Goal: Task Accomplishment & Management: Manage account settings

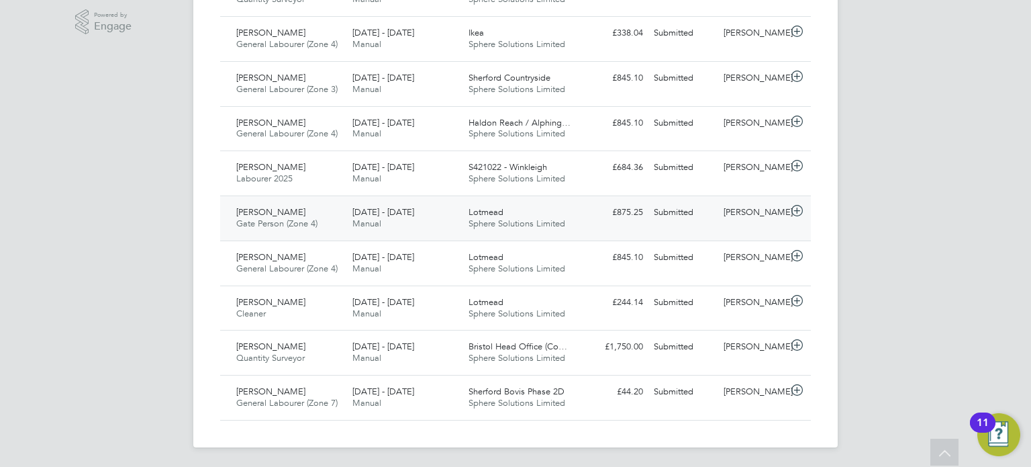
click at [725, 219] on div "[PERSON_NAME]" at bounding box center [753, 212] width 70 height 22
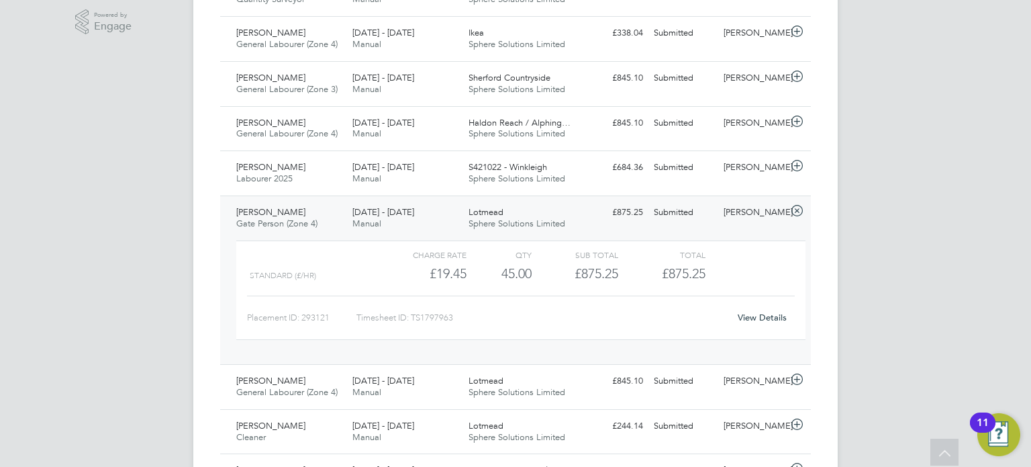
click at [770, 318] on link "View Details" at bounding box center [762, 317] width 49 height 11
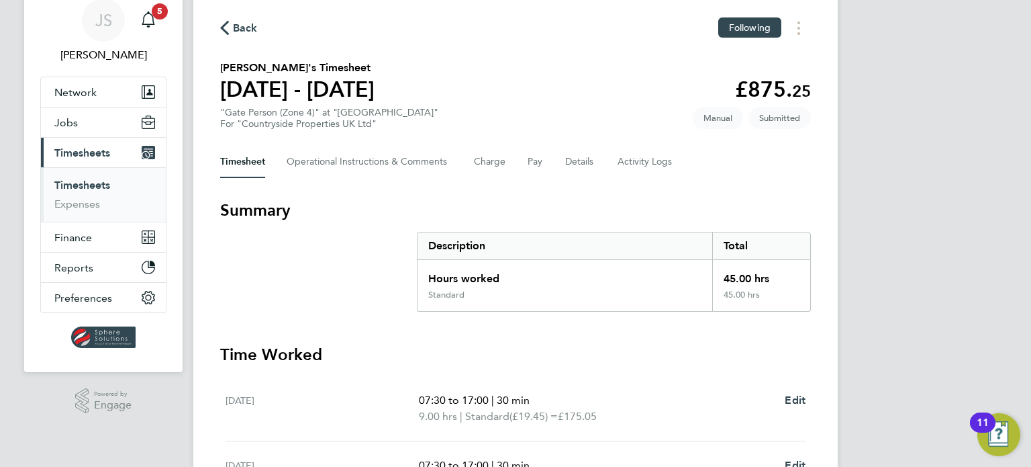
scroll to position [134, 0]
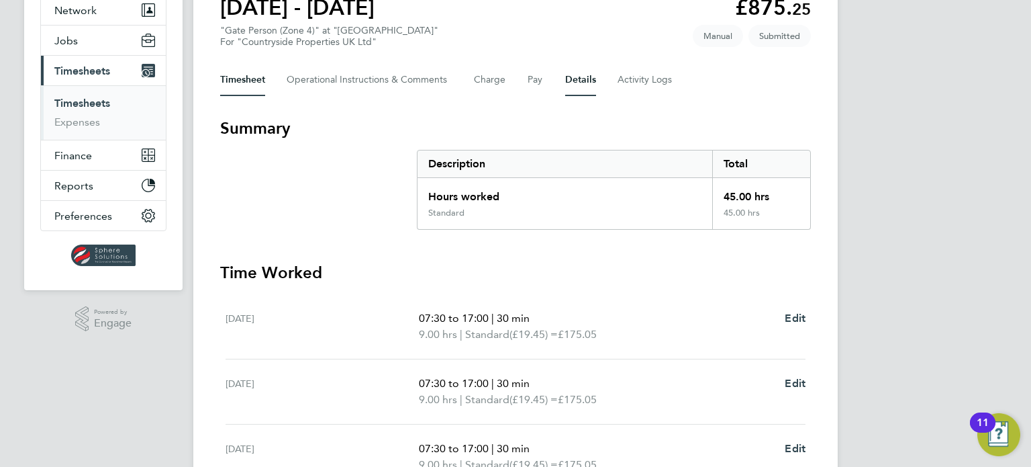
click at [579, 80] on button "Details" at bounding box center [580, 80] width 31 height 32
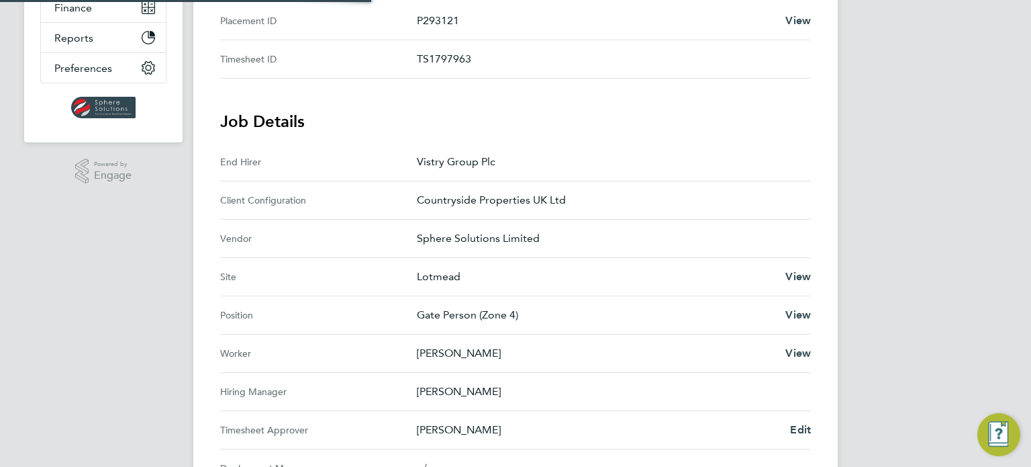
scroll to position [403, 0]
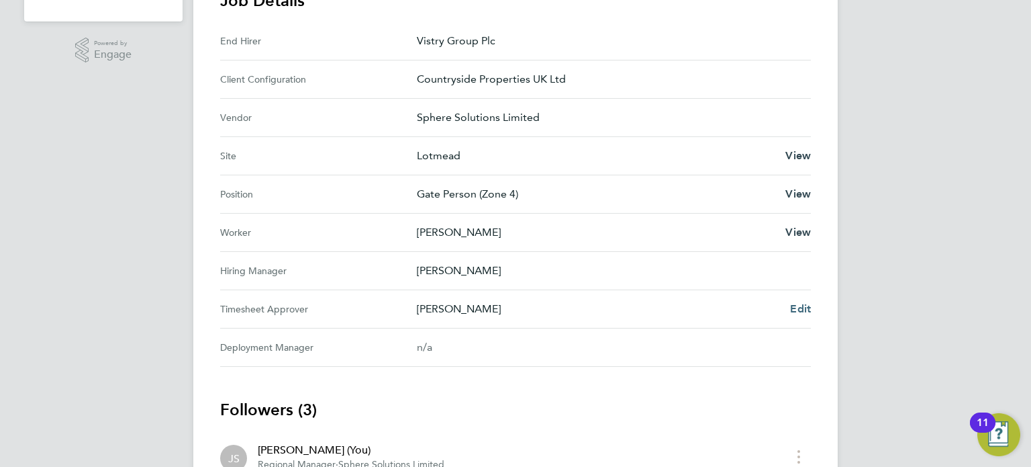
click at [802, 307] on span "Edit" at bounding box center [800, 308] width 21 height 13
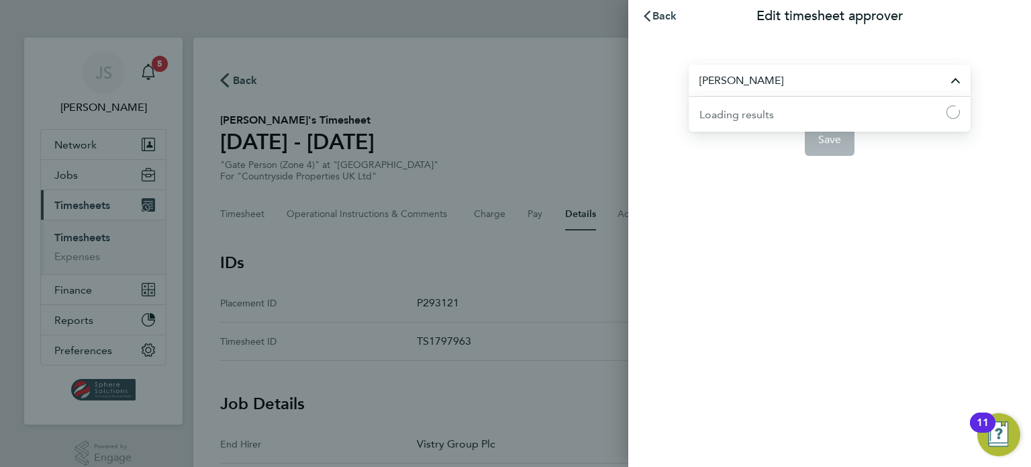
click at [793, 86] on input "[PERSON_NAME]" at bounding box center [830, 80] width 282 height 32
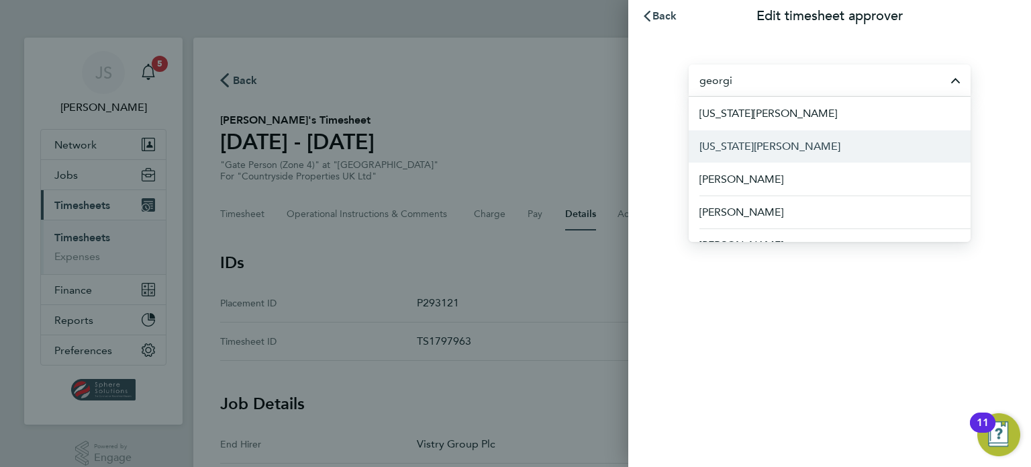
click at [773, 144] on span "[US_STATE][PERSON_NAME]" at bounding box center [770, 146] width 141 height 16
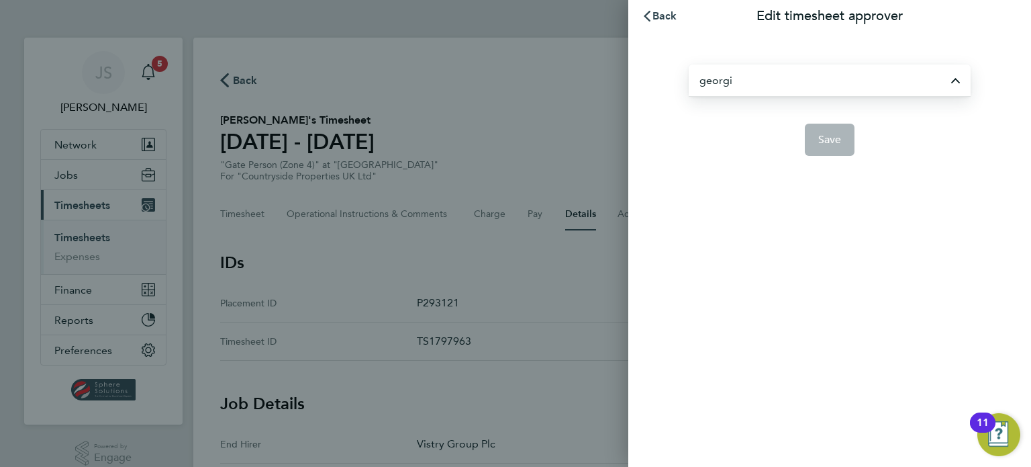
type input "[US_STATE][PERSON_NAME]"
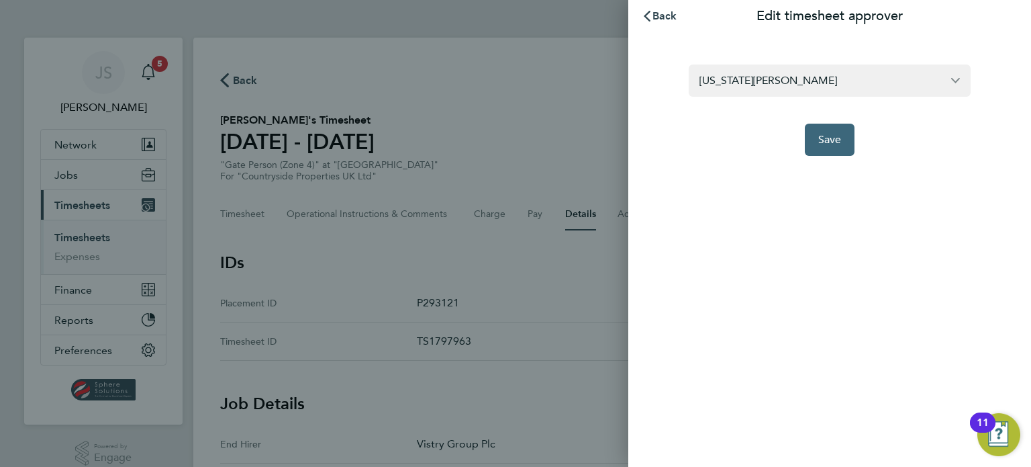
click at [828, 142] on span "Save" at bounding box center [829, 139] width 23 height 13
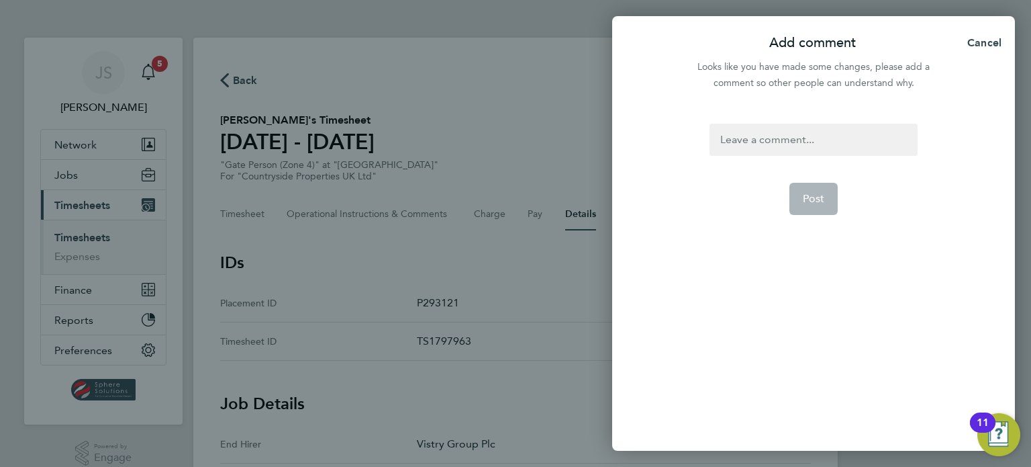
click at [818, 146] on div at bounding box center [813, 140] width 207 height 32
click at [818, 145] on div at bounding box center [813, 140] width 207 height 32
click at [819, 192] on span "Post" at bounding box center [814, 198] width 22 height 13
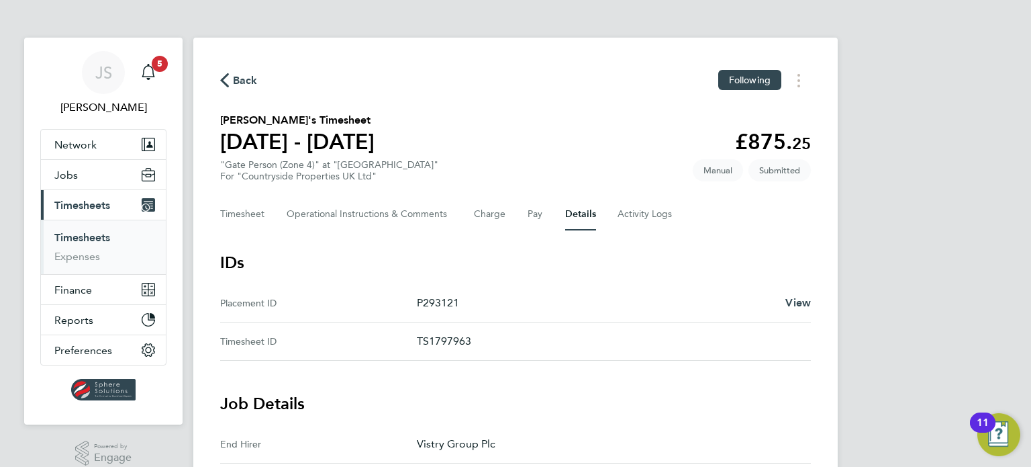
click at [90, 240] on link "Timesheets" at bounding box center [82, 237] width 56 height 13
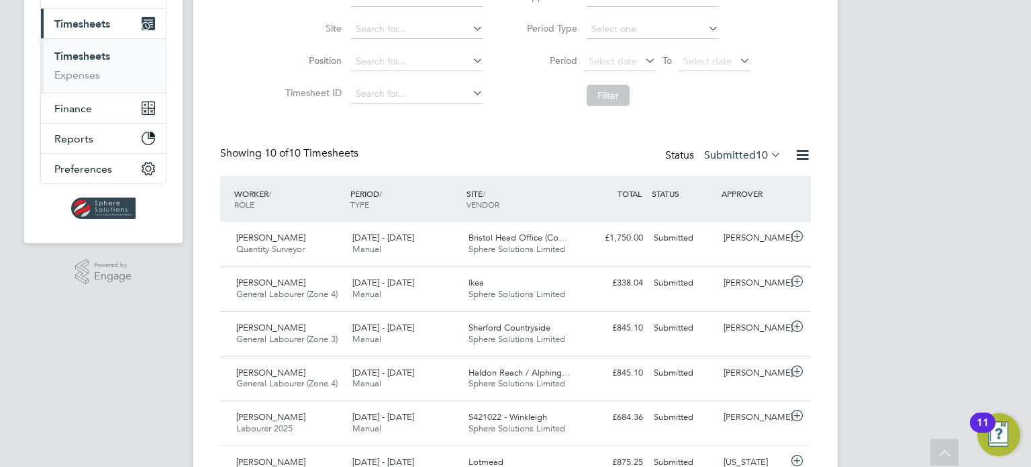
click at [725, 155] on label "Submitted 10" at bounding box center [742, 154] width 77 height 13
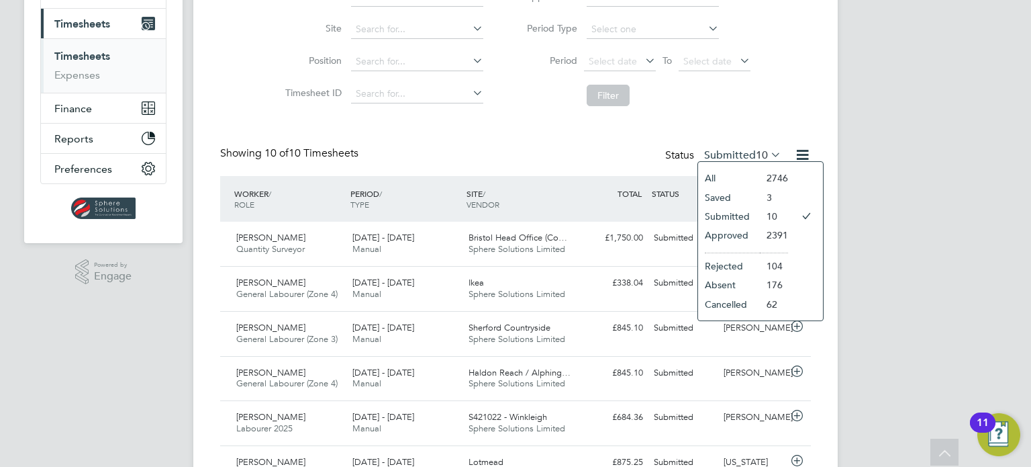
click at [728, 214] on li "Submitted" at bounding box center [729, 216] width 62 height 19
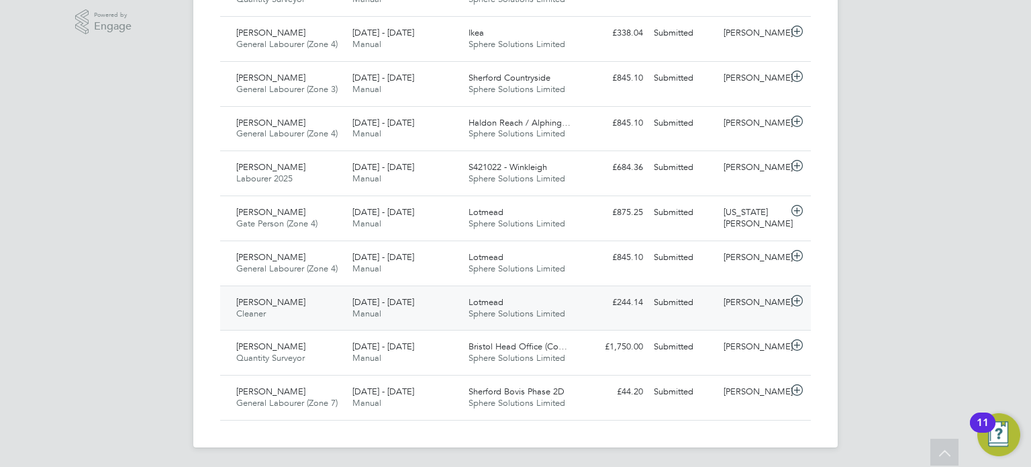
click at [766, 307] on div "[PERSON_NAME]" at bounding box center [753, 302] width 70 height 22
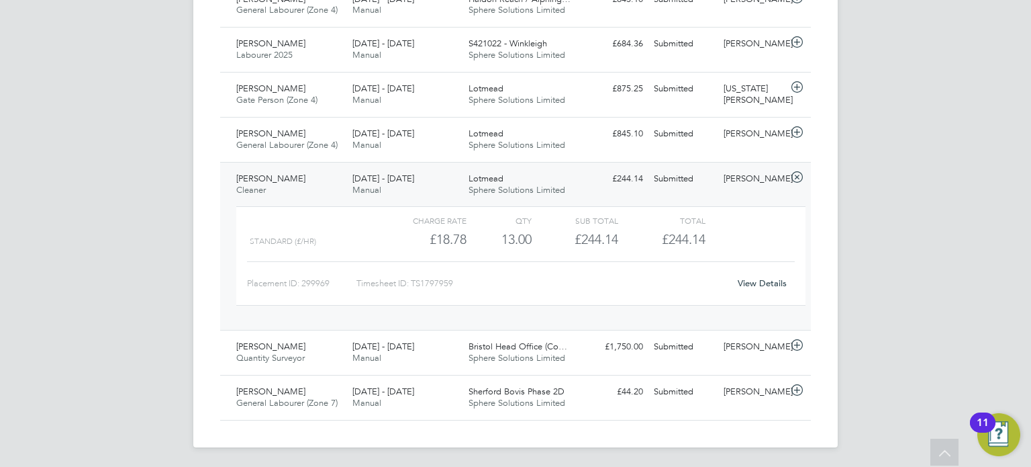
click at [744, 279] on link "View Details" at bounding box center [762, 282] width 49 height 11
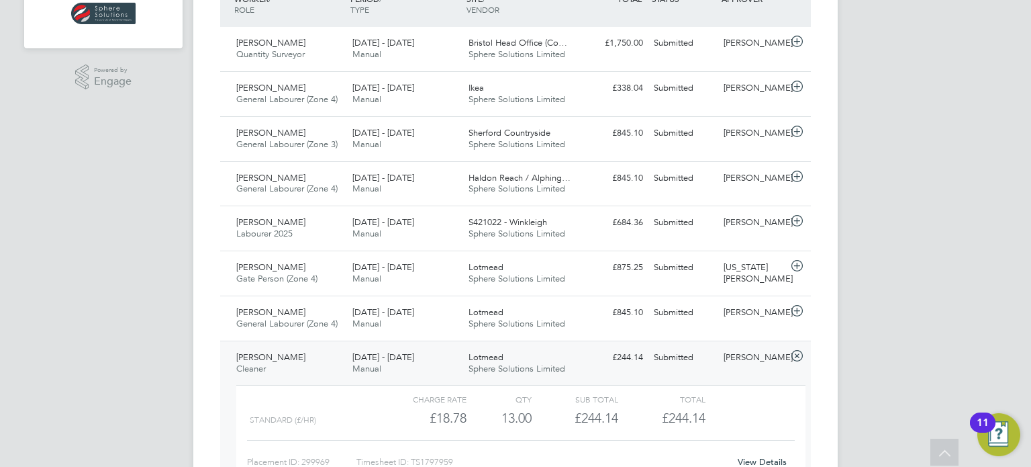
scroll to position [85, 0]
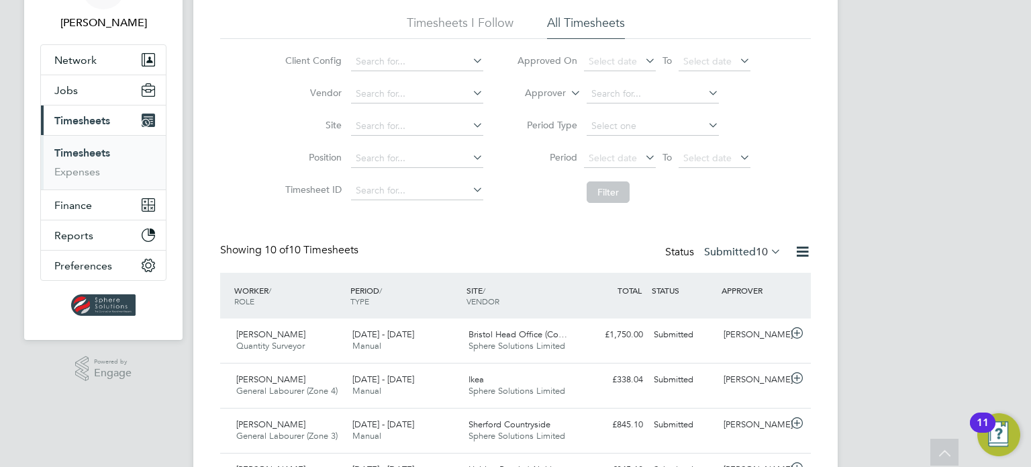
click at [70, 122] on span "Timesheets" at bounding box center [82, 120] width 56 height 13
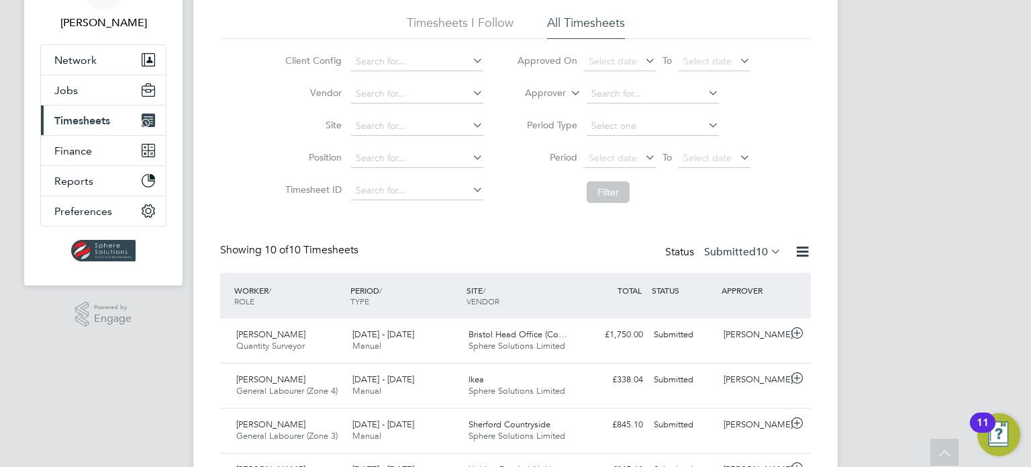
click at [79, 126] on button "Current page: Timesheets" at bounding box center [103, 120] width 125 height 30
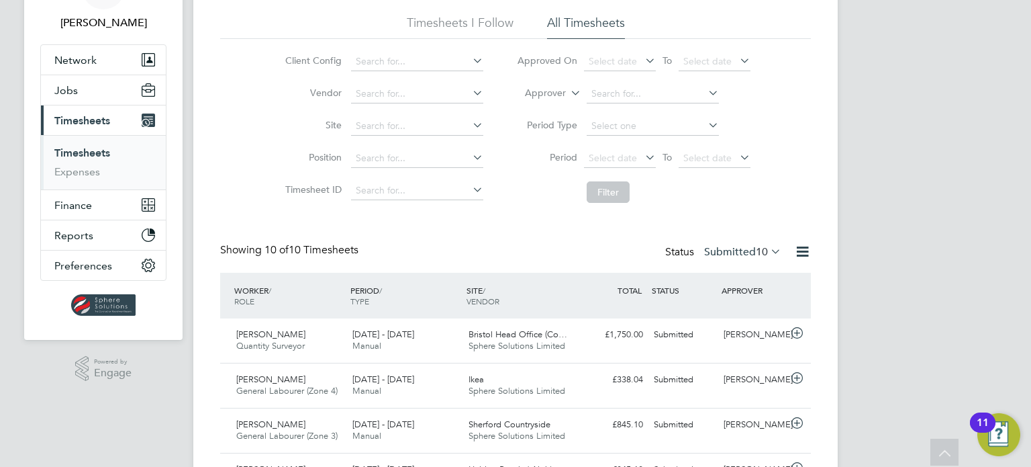
click at [77, 163] on li "Timesheets" at bounding box center [104, 155] width 101 height 19
click at [75, 169] on link "Expenses" at bounding box center [77, 171] width 46 height 13
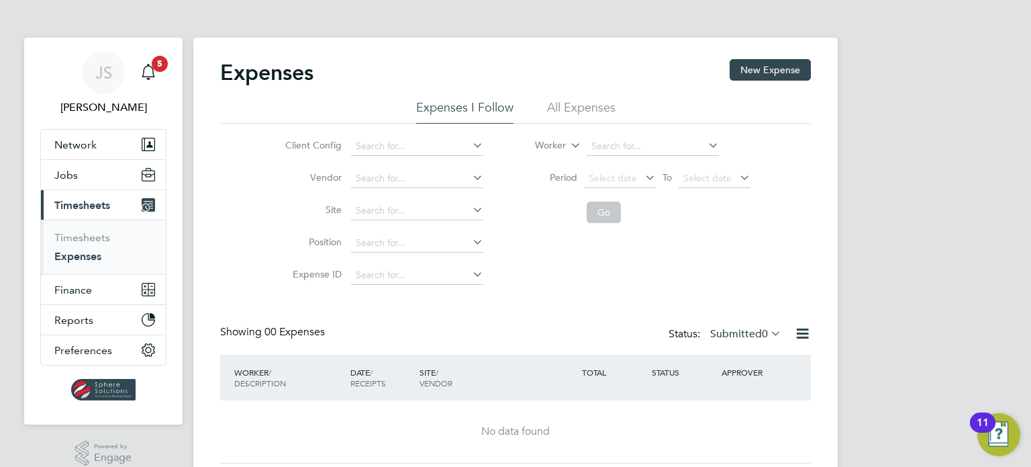
click at [78, 201] on span "Timesheets" at bounding box center [82, 205] width 56 height 13
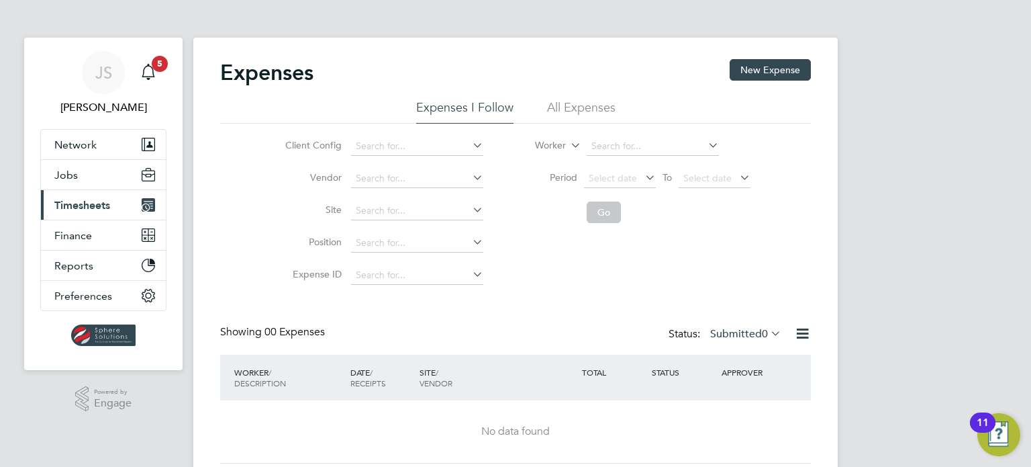
click at [86, 215] on button "Current page: Timesheets" at bounding box center [103, 205] width 125 height 30
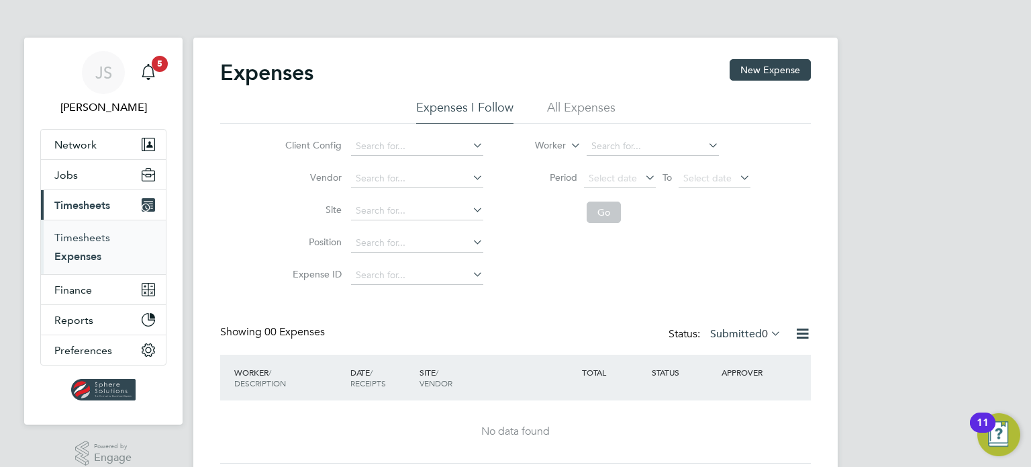
click at [87, 241] on link "Timesheets" at bounding box center [82, 237] width 56 height 13
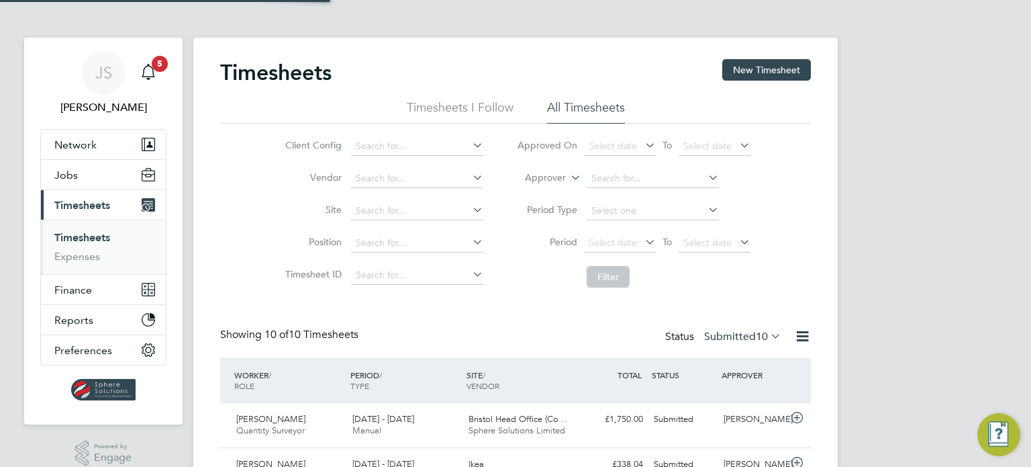
scroll to position [34, 117]
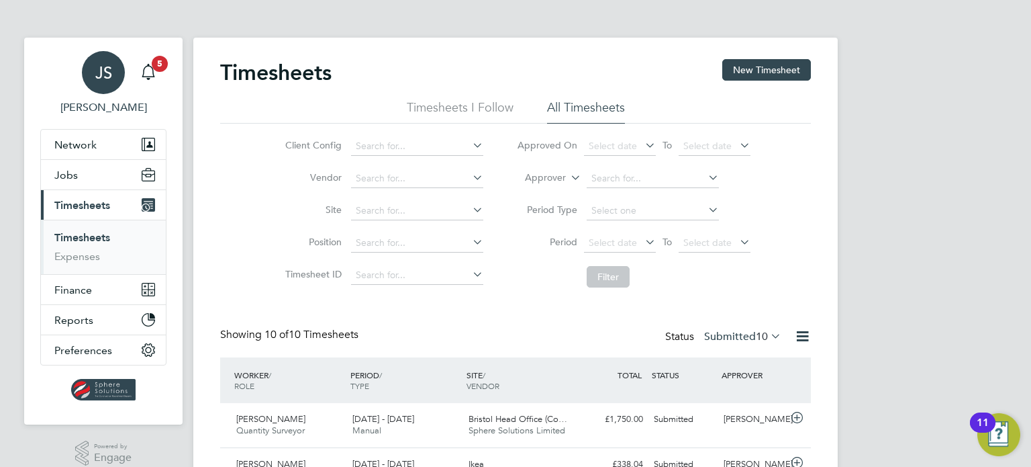
click at [109, 98] on link "JS Jack Spencer" at bounding box center [103, 83] width 126 height 64
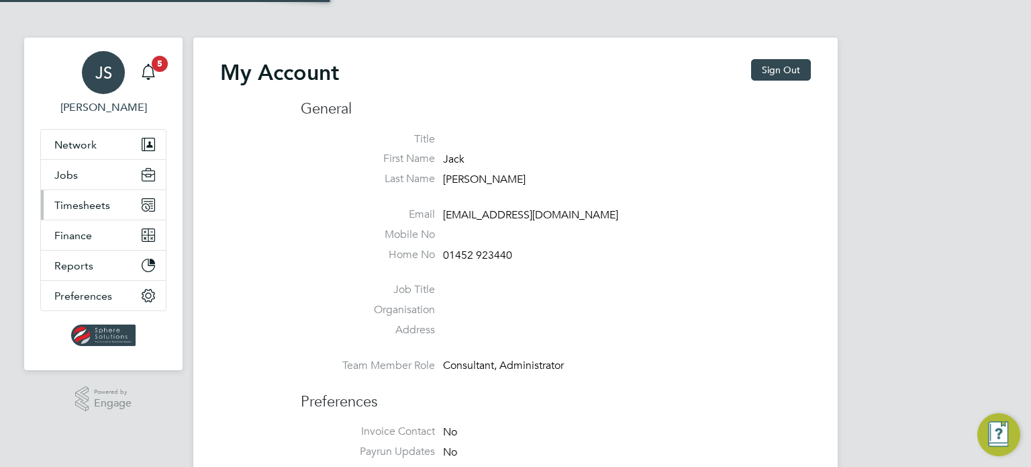
type input "jspencer@spheresolutions.co.uk"
click at [82, 211] on button "Timesheets" at bounding box center [103, 205] width 125 height 30
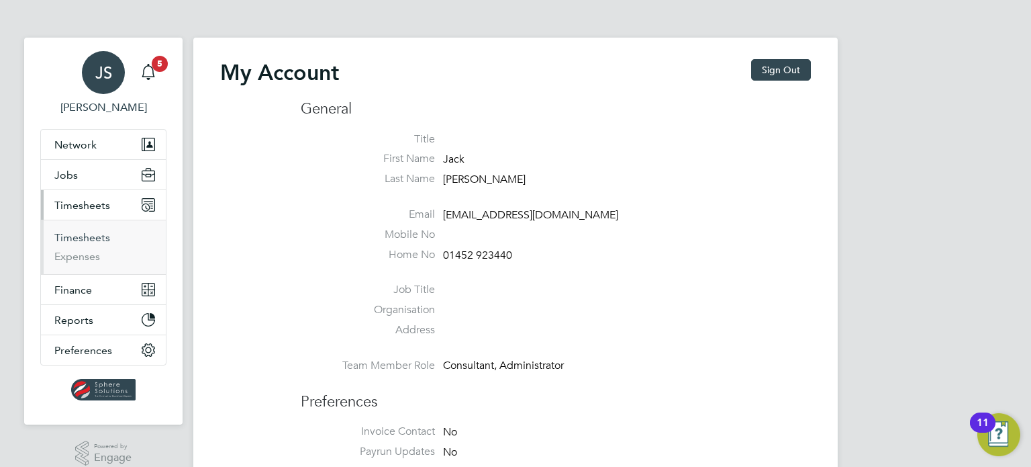
click at [83, 234] on link "Timesheets" at bounding box center [82, 237] width 56 height 13
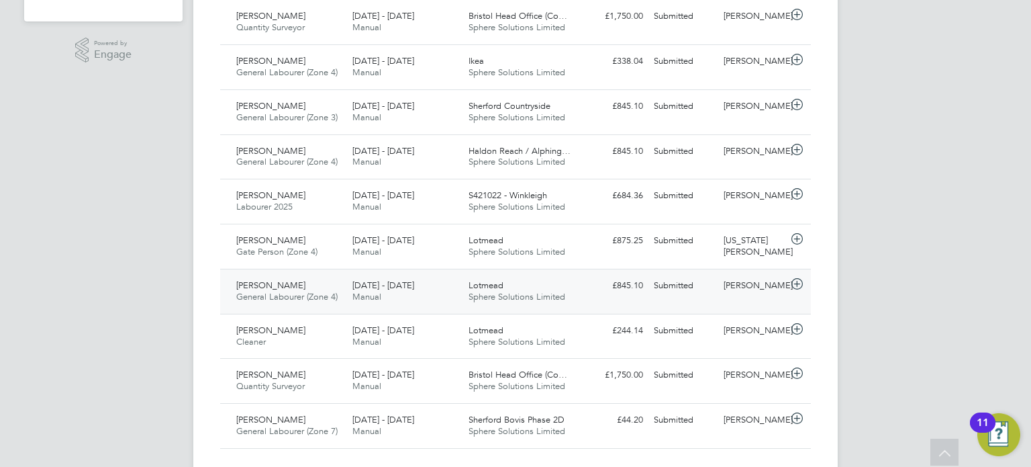
click at [741, 299] on div "Tyler Botwright General Labourer (Zone 4) 4 - 10 Aug 2025 4 - 10 Aug 2025 Manua…" at bounding box center [515, 291] width 591 height 45
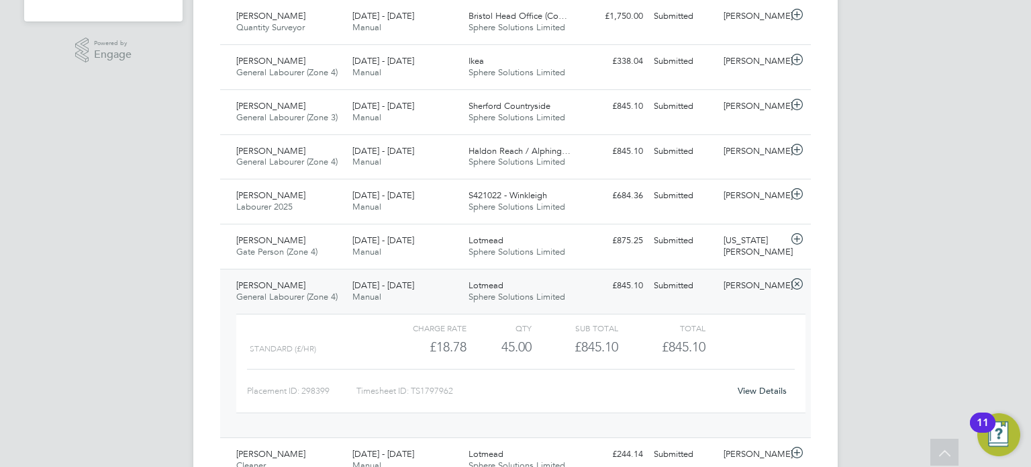
click at [750, 392] on link "View Details" at bounding box center [762, 390] width 49 height 11
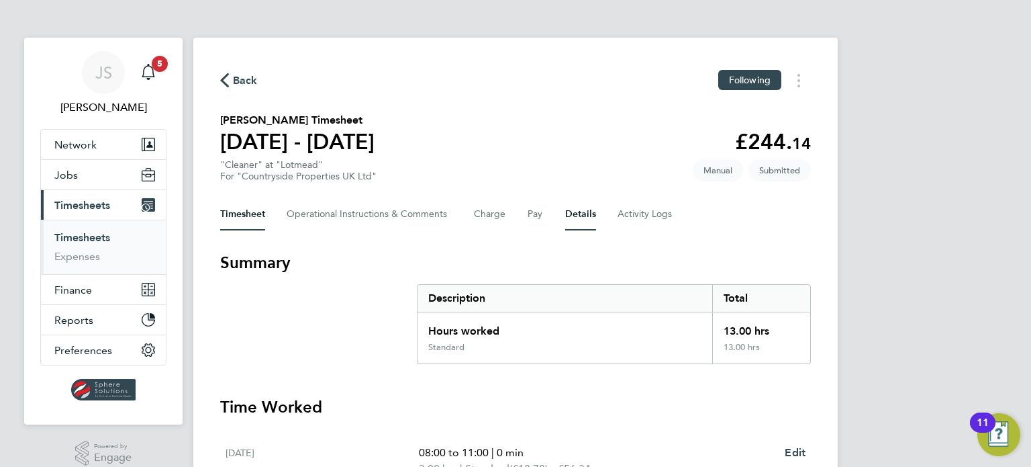
click at [587, 219] on button "Details" at bounding box center [580, 214] width 31 height 32
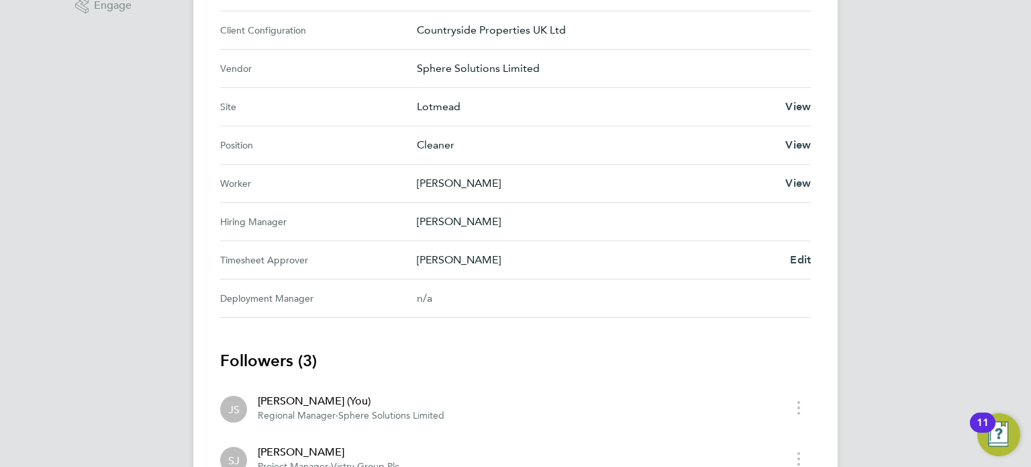
scroll to position [470, 0]
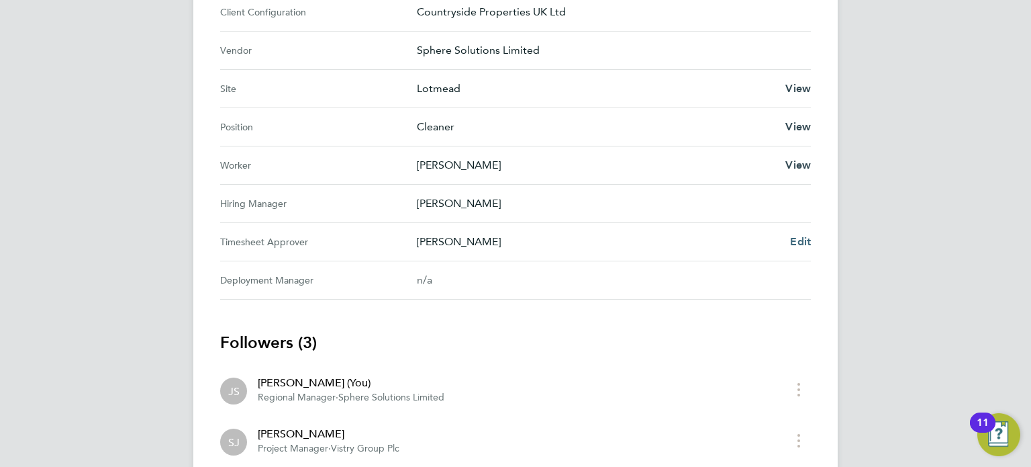
click at [798, 240] on span "Edit" at bounding box center [800, 241] width 21 height 13
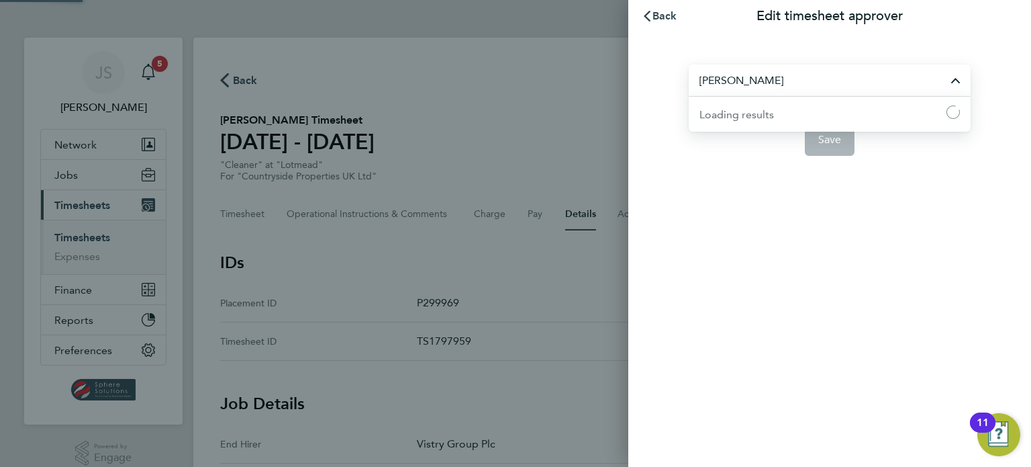
click at [748, 87] on input "[PERSON_NAME]" at bounding box center [830, 80] width 282 height 32
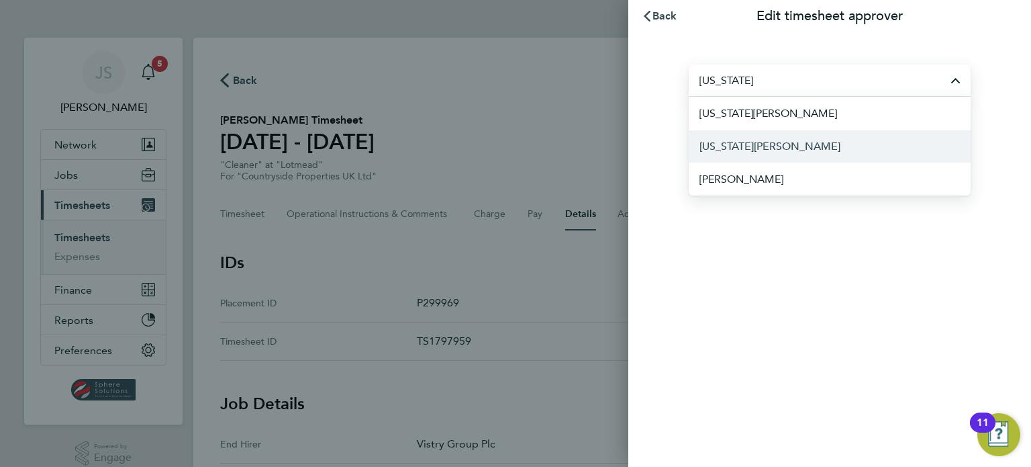
click at [777, 156] on li "[US_STATE][PERSON_NAME]" at bounding box center [830, 146] width 282 height 33
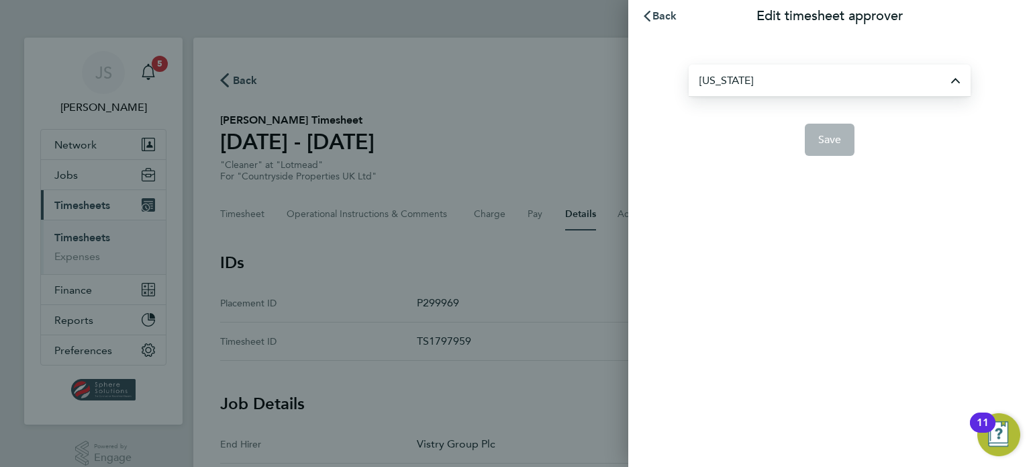
type input "[US_STATE][PERSON_NAME]"
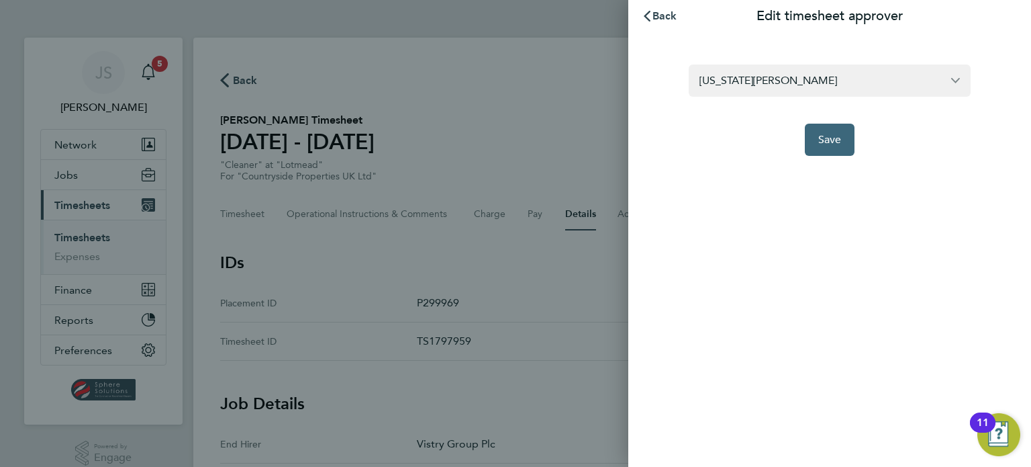
click at [835, 133] on span "Save" at bounding box center [829, 139] width 23 height 13
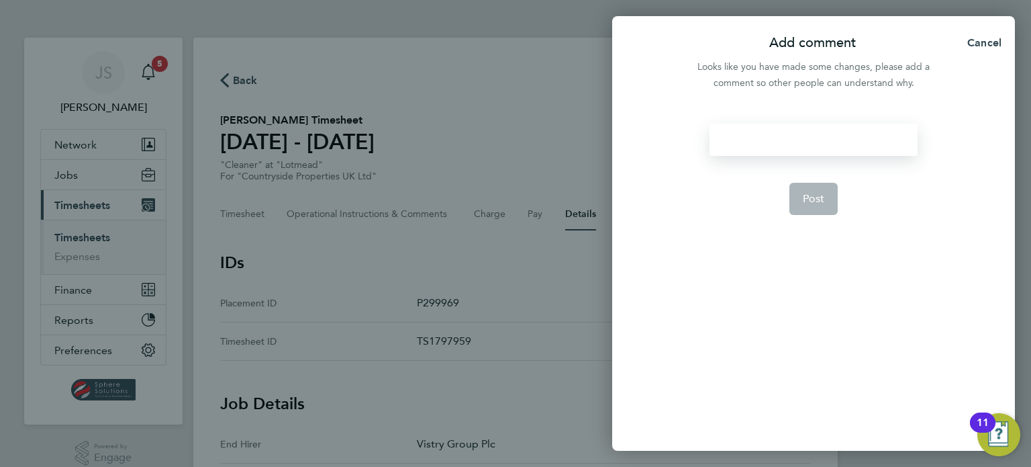
click at [798, 140] on div at bounding box center [813, 140] width 207 height 32
click at [800, 138] on div at bounding box center [813, 140] width 207 height 32
click at [822, 191] on button "Post" at bounding box center [814, 199] width 49 height 32
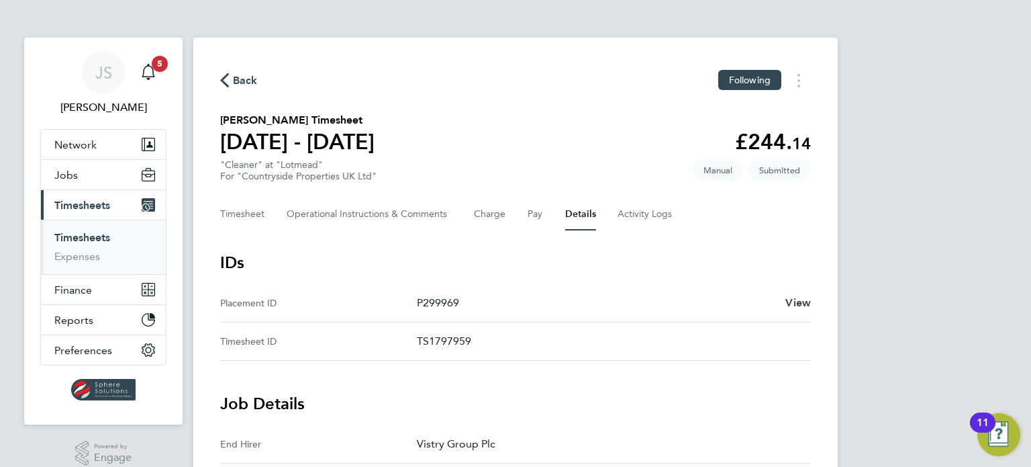
click at [89, 205] on span "Timesheets" at bounding box center [82, 205] width 56 height 13
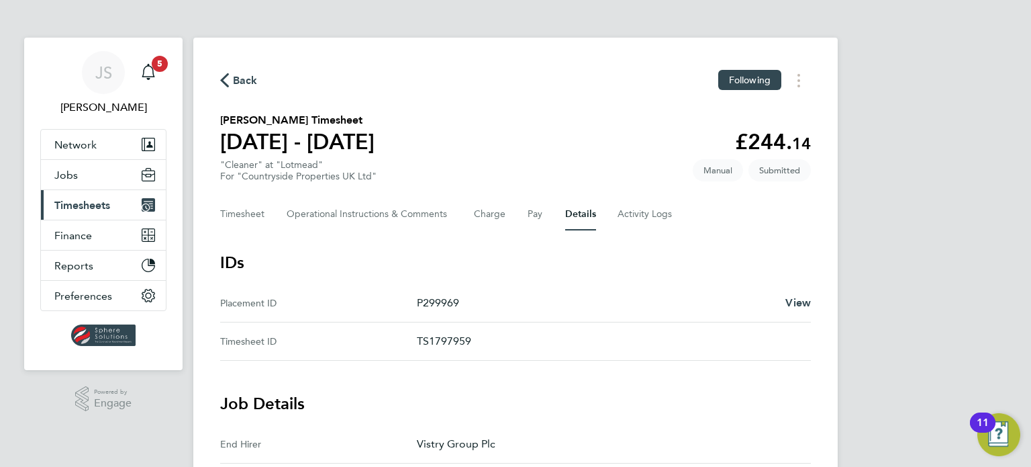
click at [82, 201] on span "Timesheets" at bounding box center [82, 205] width 56 height 13
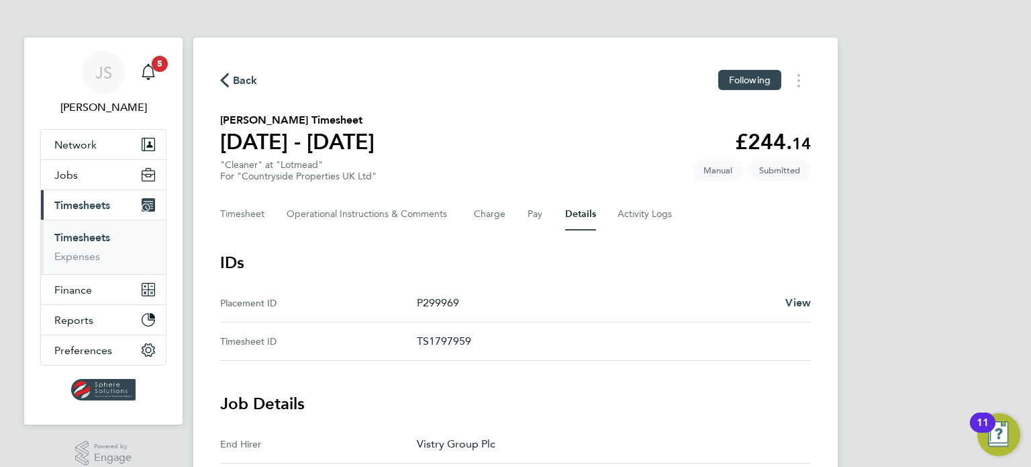
drag, startPoint x: 78, startPoint y: 238, endPoint x: 138, endPoint y: 233, distance: 59.9
click at [77, 238] on link "Timesheets" at bounding box center [82, 237] width 56 height 13
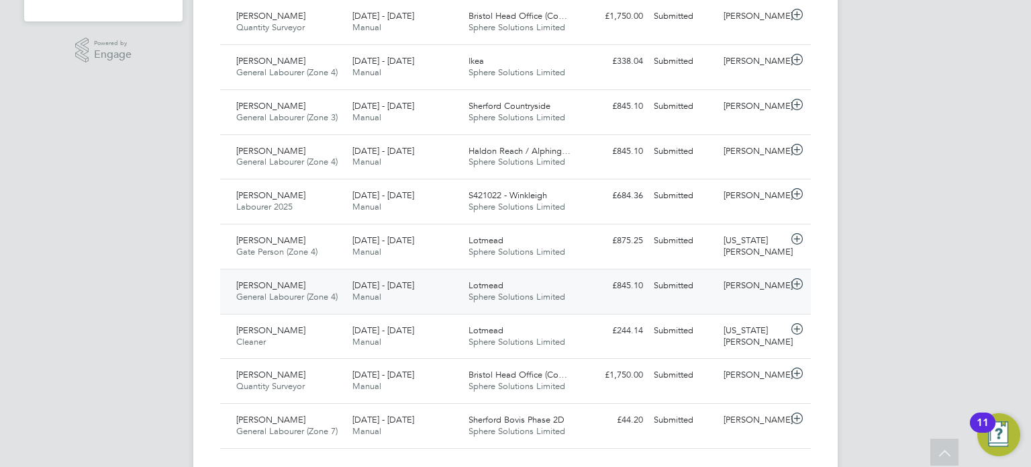
click at [747, 289] on div "[PERSON_NAME]" at bounding box center [753, 286] width 70 height 22
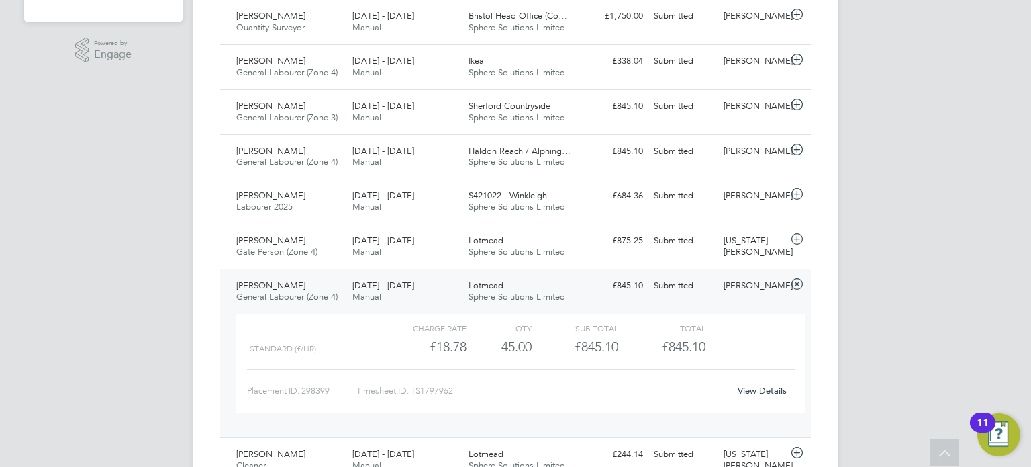
click at [759, 389] on link "View Details" at bounding box center [762, 390] width 49 height 11
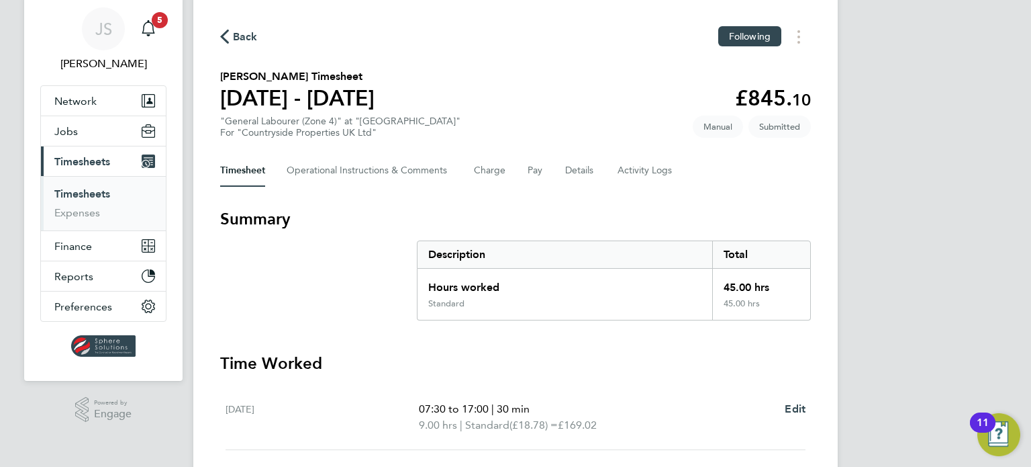
scroll to position [67, 0]
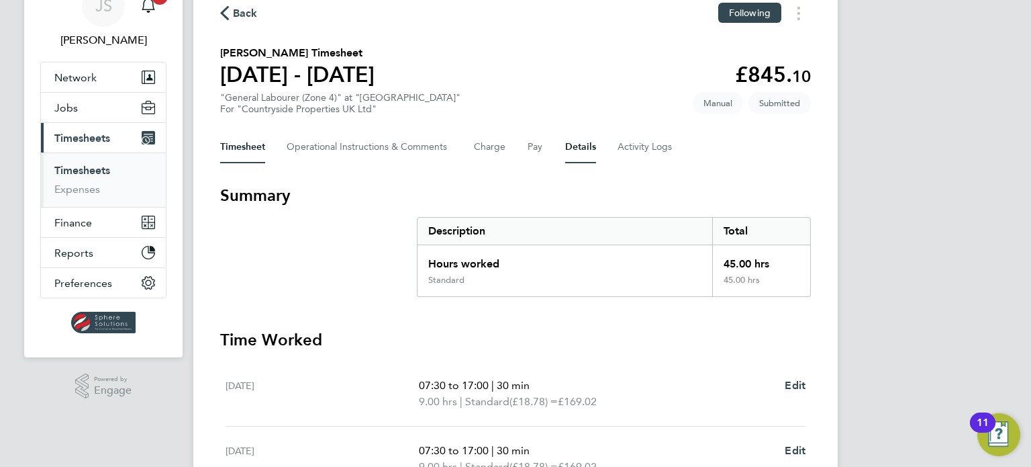
click at [589, 152] on button "Details" at bounding box center [580, 147] width 31 height 32
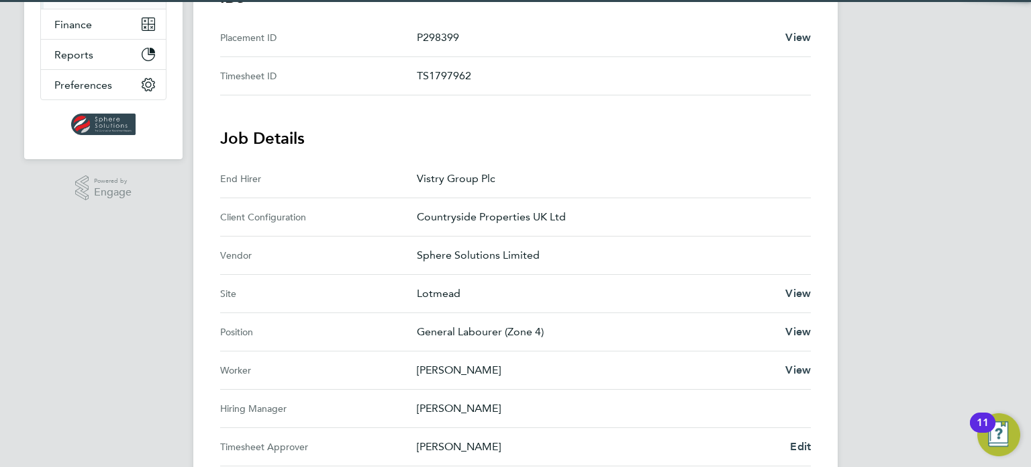
scroll to position [403, 0]
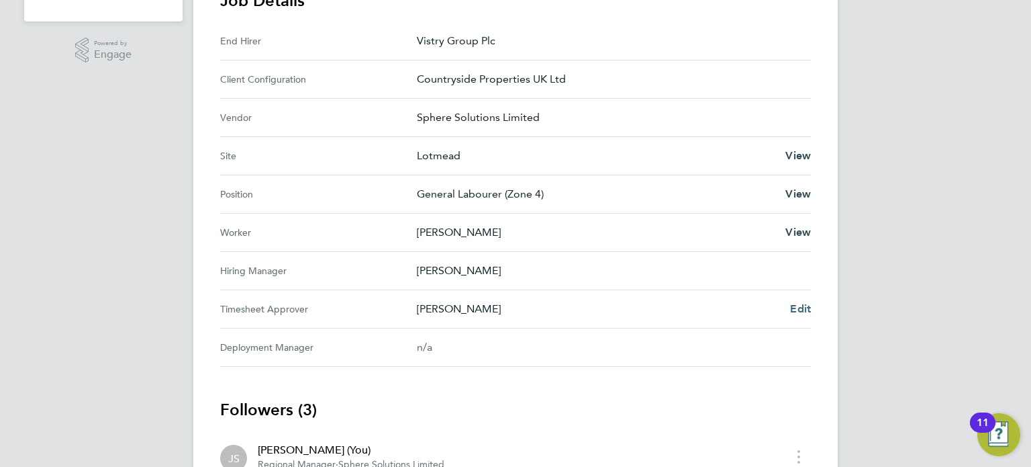
click at [792, 306] on span "Edit" at bounding box center [800, 308] width 21 height 13
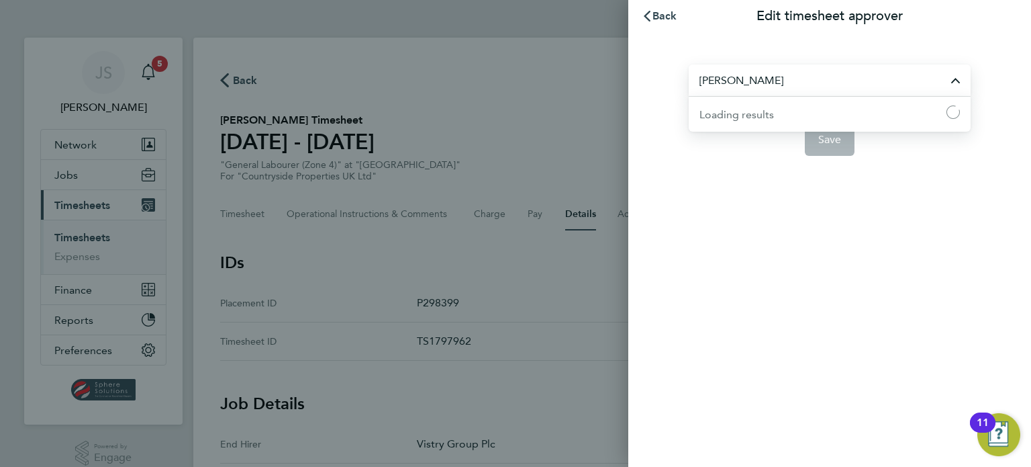
click at [737, 84] on input "[PERSON_NAME]" at bounding box center [830, 80] width 282 height 32
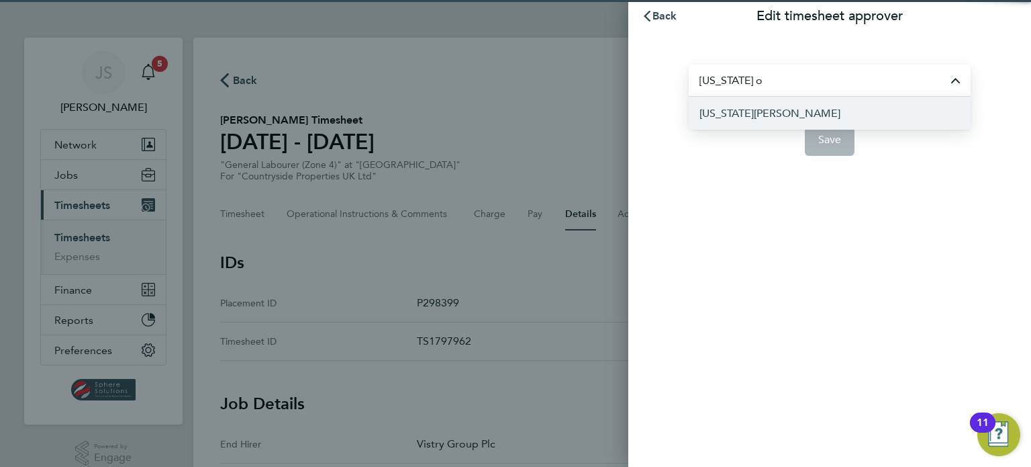
click at [790, 117] on span "[US_STATE][PERSON_NAME]" at bounding box center [770, 113] width 141 height 16
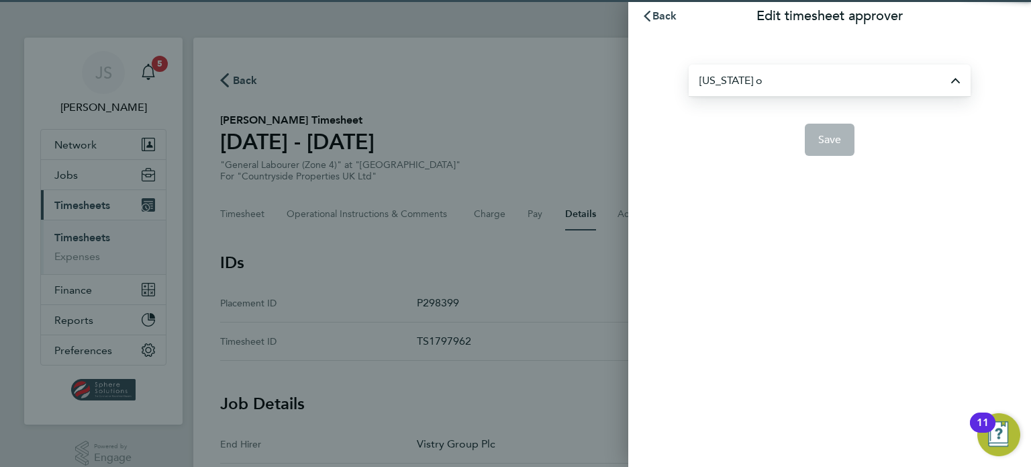
type input "[US_STATE][PERSON_NAME]"
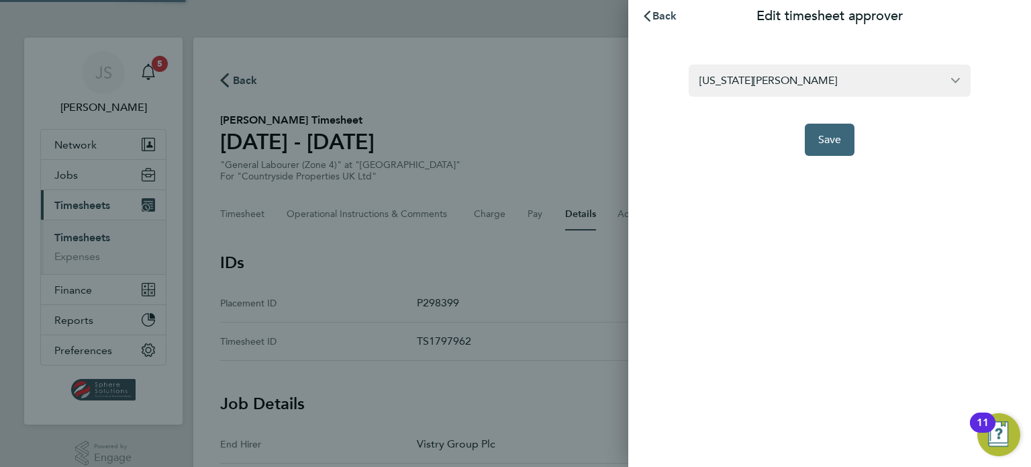
click at [816, 139] on button "Save" at bounding box center [830, 140] width 50 height 32
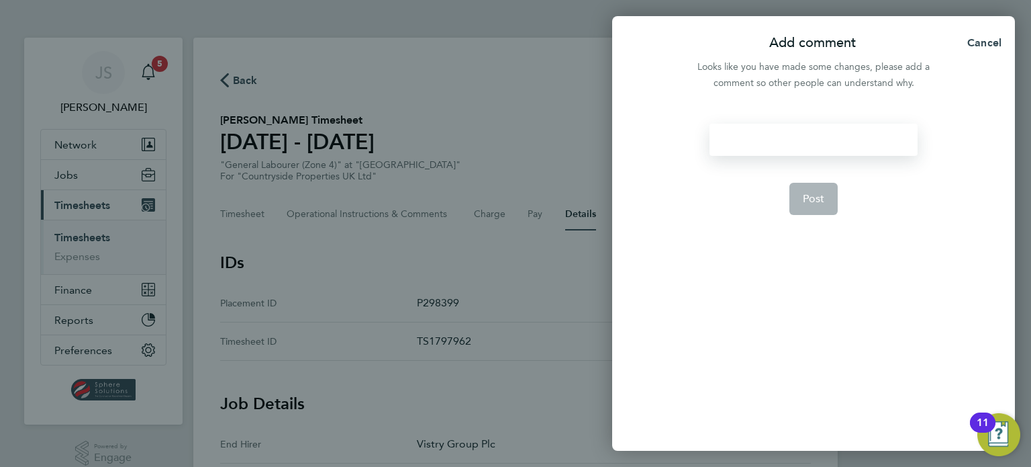
click at [819, 141] on div at bounding box center [813, 140] width 207 height 32
click at [820, 140] on div at bounding box center [813, 140] width 207 height 32
click at [835, 200] on button "Post" at bounding box center [814, 199] width 49 height 32
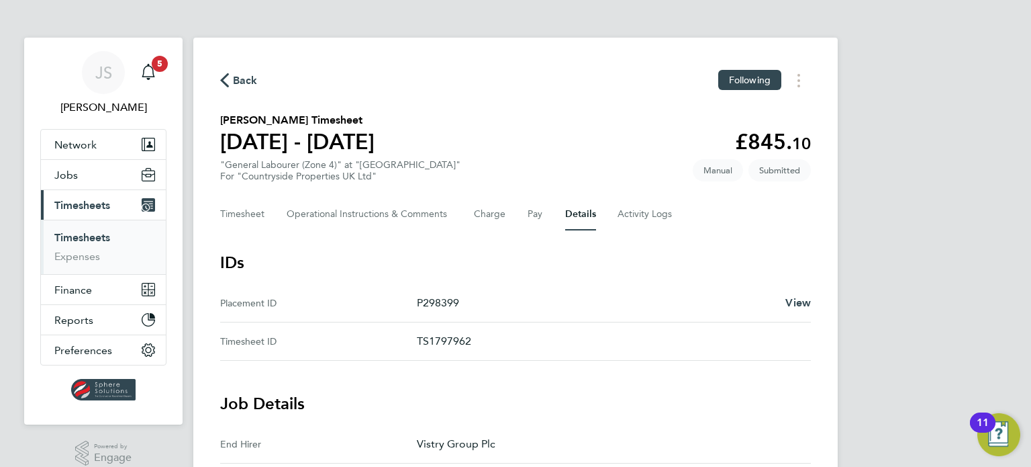
click at [91, 209] on span "Timesheets" at bounding box center [82, 205] width 56 height 13
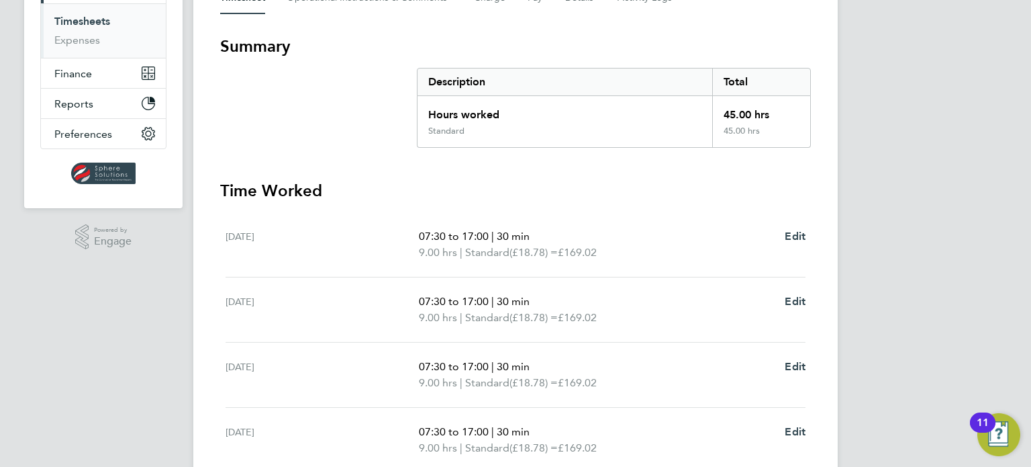
scroll to position [134, 0]
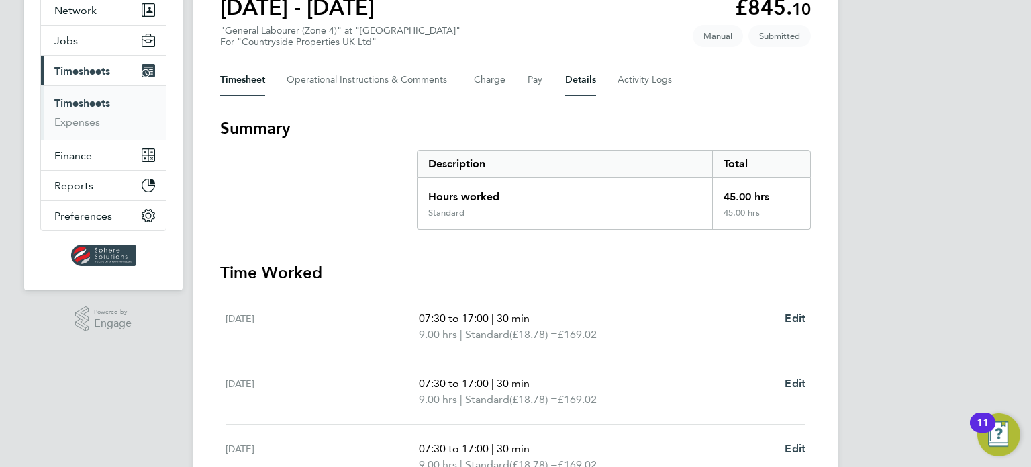
click at [573, 84] on button "Details" at bounding box center [580, 80] width 31 height 32
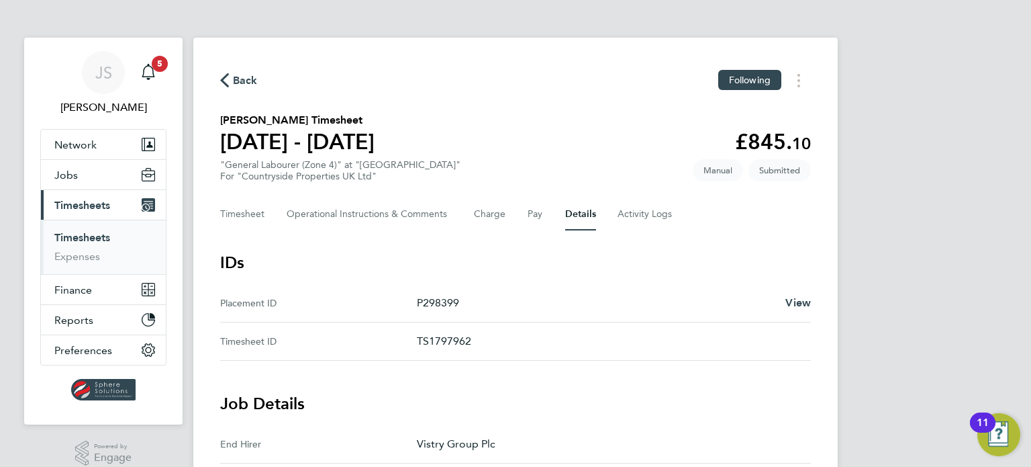
click at [93, 233] on link "Timesheets" at bounding box center [82, 237] width 56 height 13
